Goal: Transaction & Acquisition: Purchase product/service

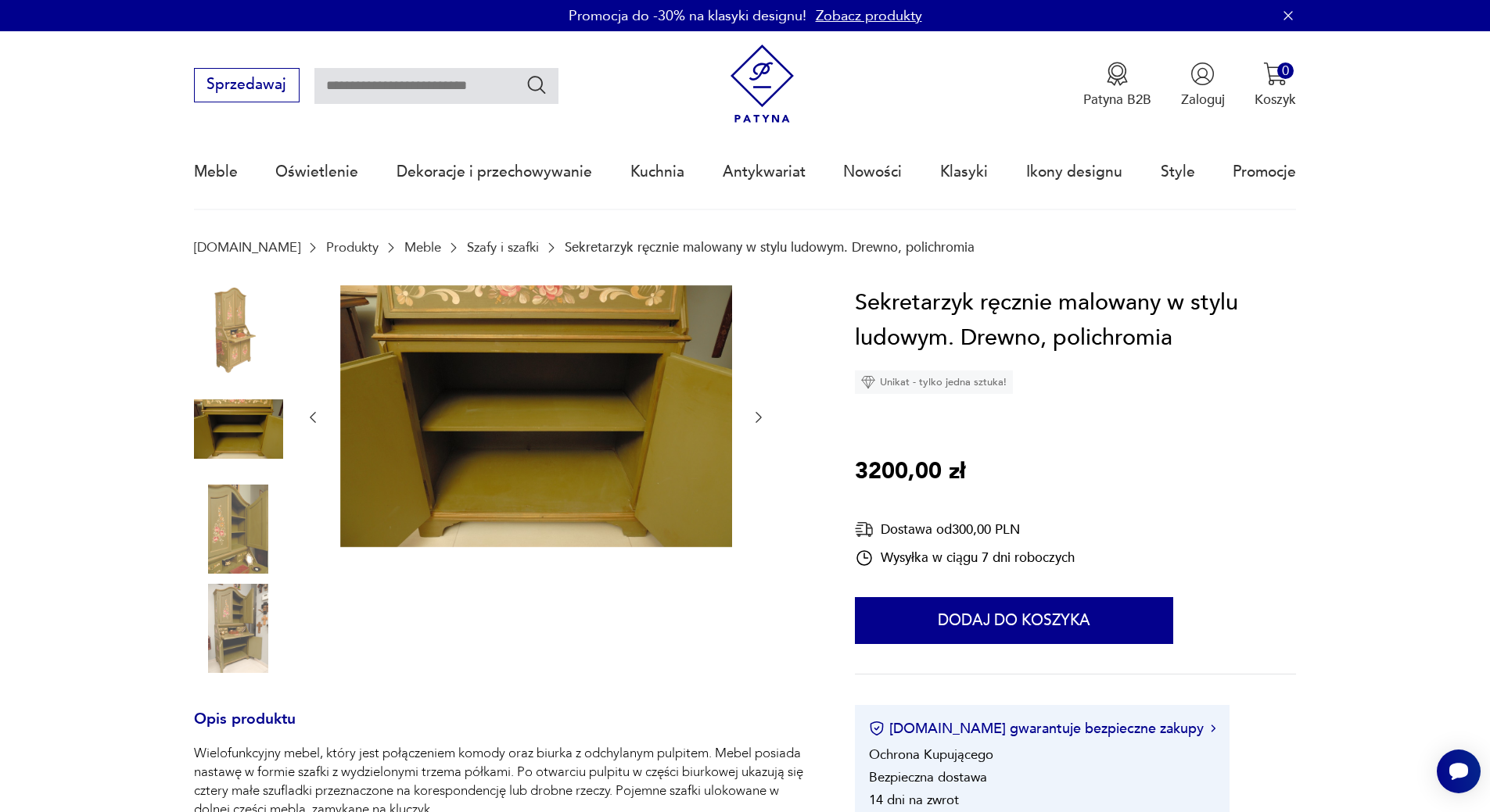
click at [225, 498] on img at bounding box center [238, 529] width 89 height 89
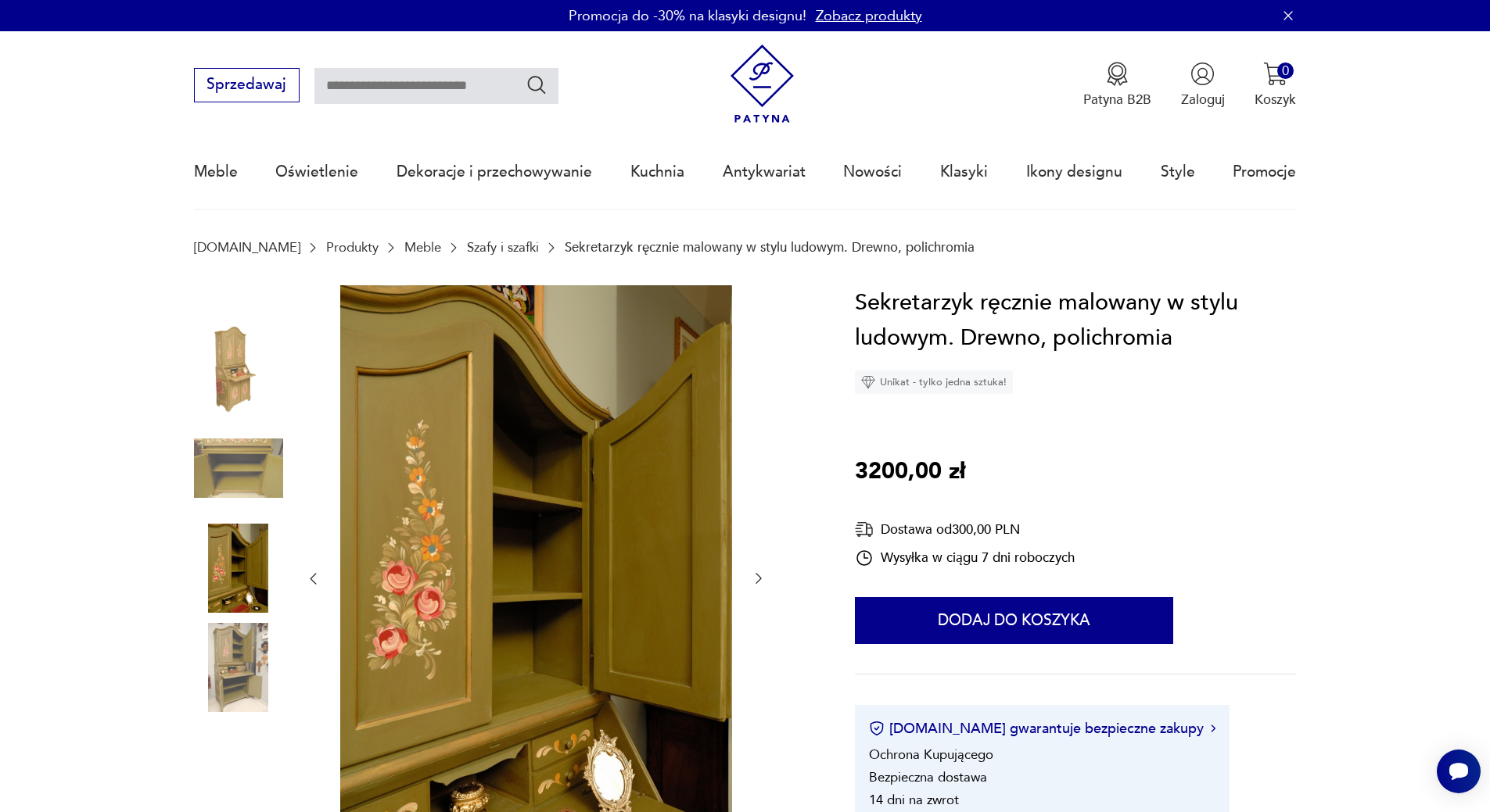
click at [241, 644] on img at bounding box center [238, 667] width 89 height 89
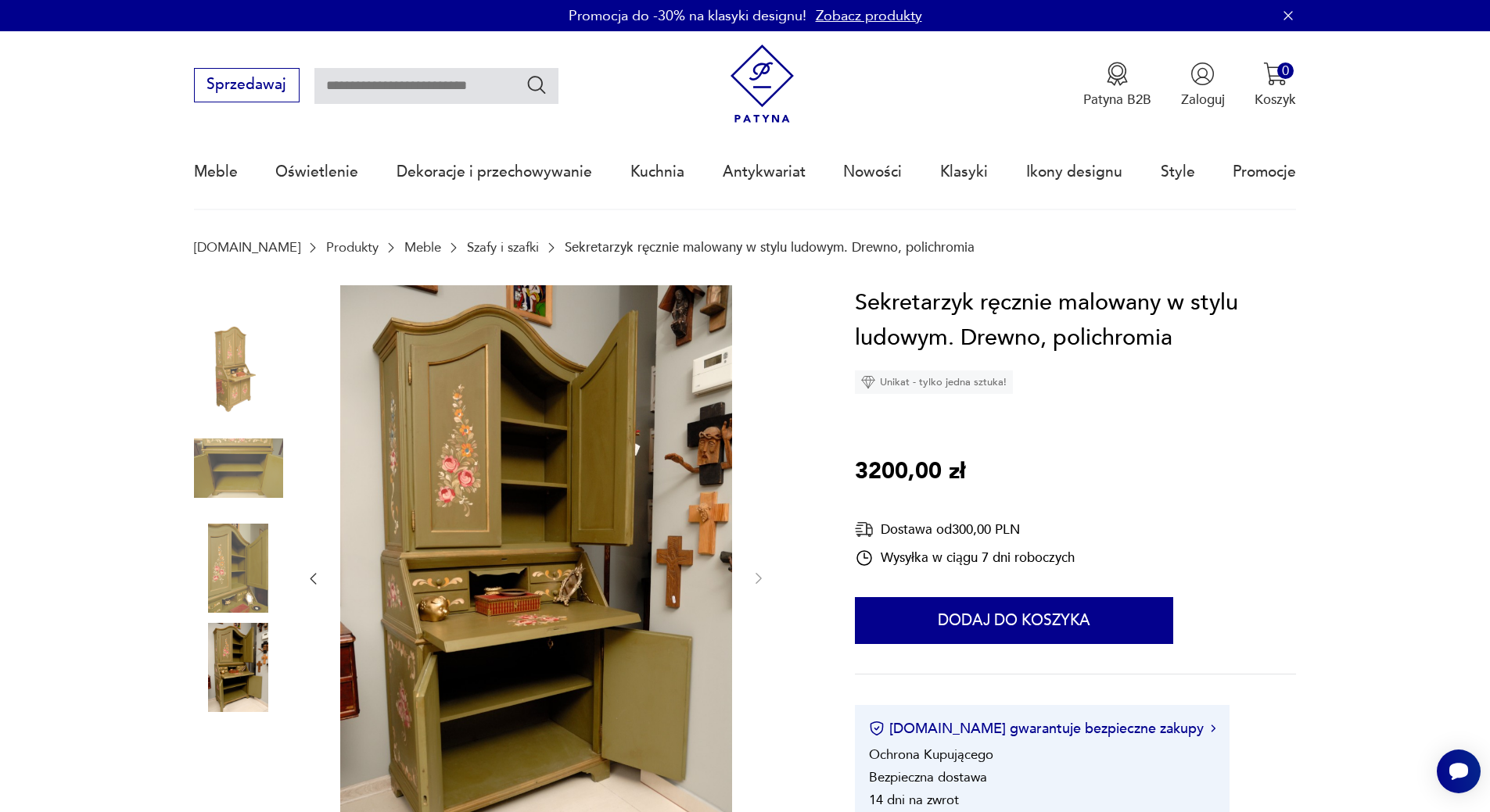
click at [238, 390] on img at bounding box center [238, 369] width 89 height 89
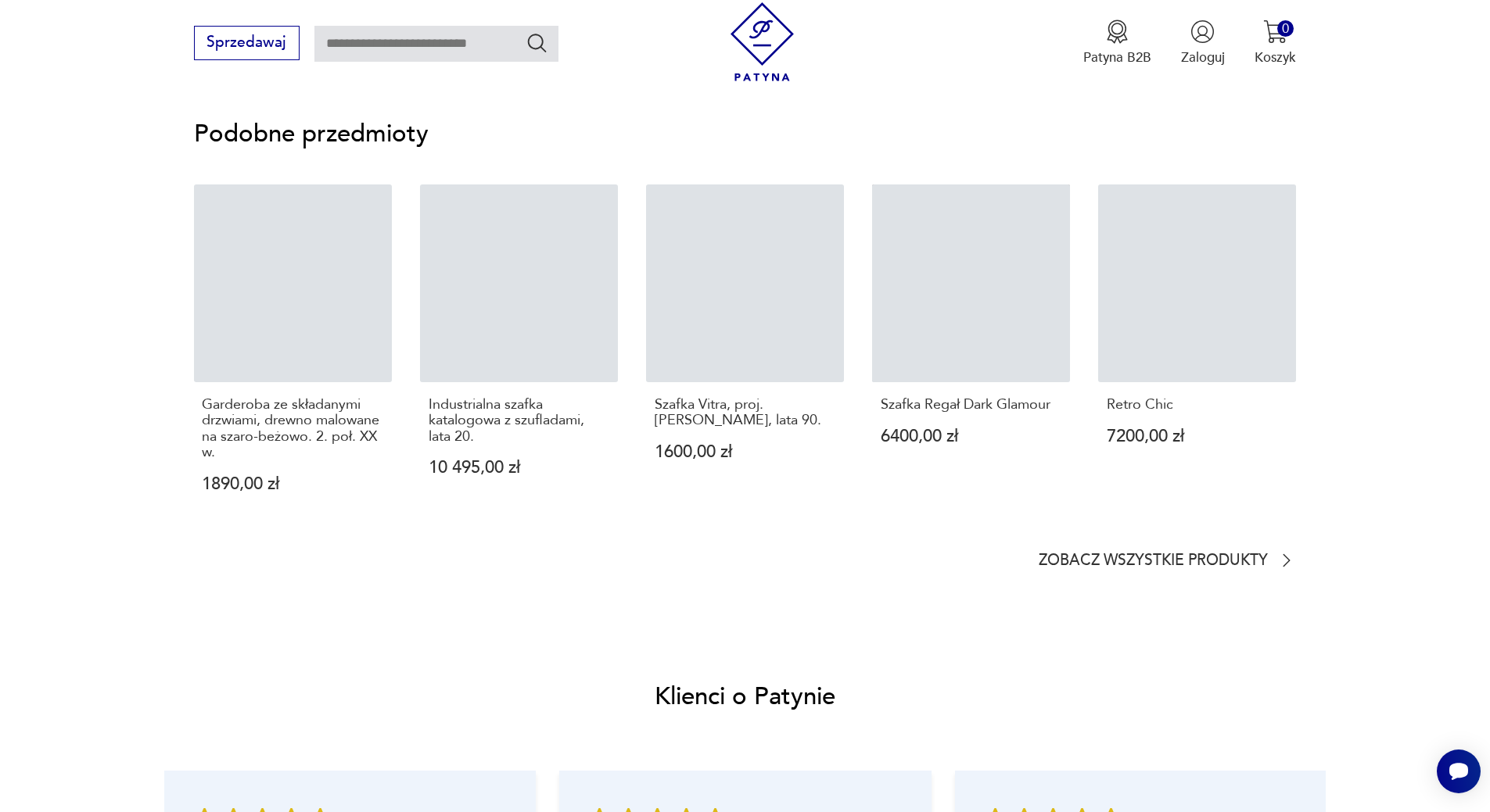
scroll to position [1173, 0]
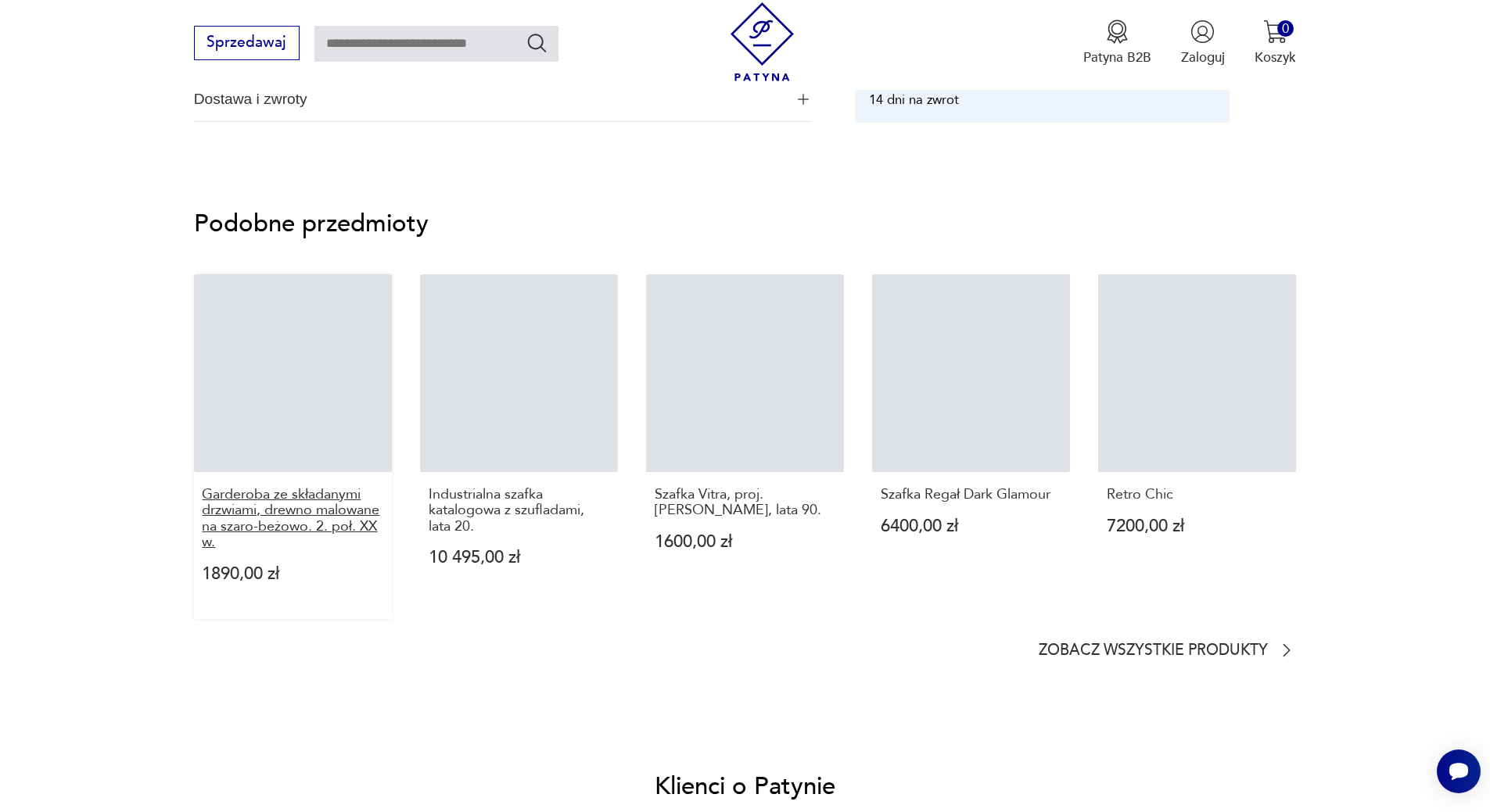
click at [229, 521] on p "Garderoba ze składanymi drzwiami, drewno malowane na szaro-beżowo. 2. poł. XX w." at bounding box center [292, 519] width 181 height 64
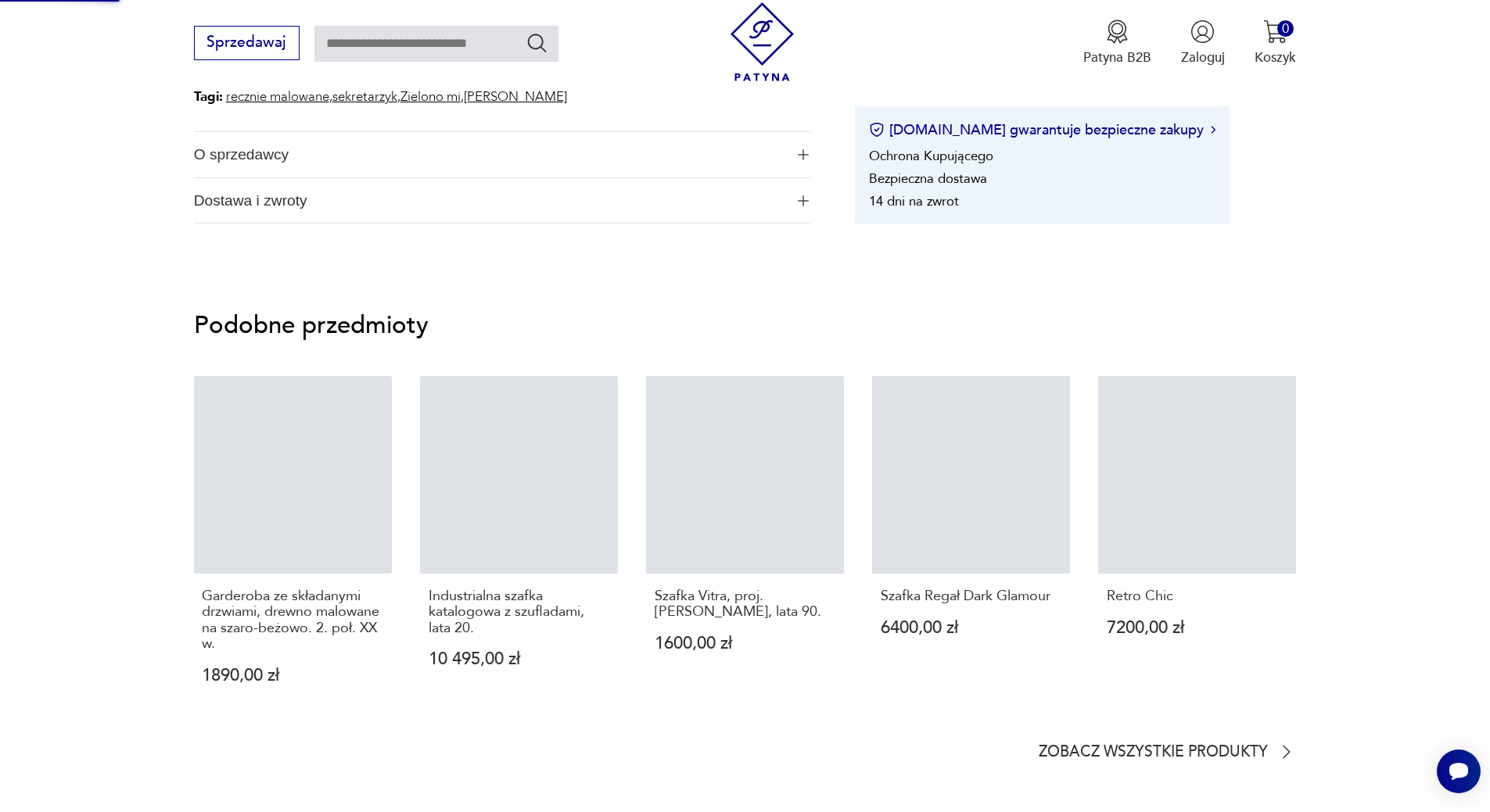
scroll to position [808, 0]
